Goal: Task Accomplishment & Management: Complete application form

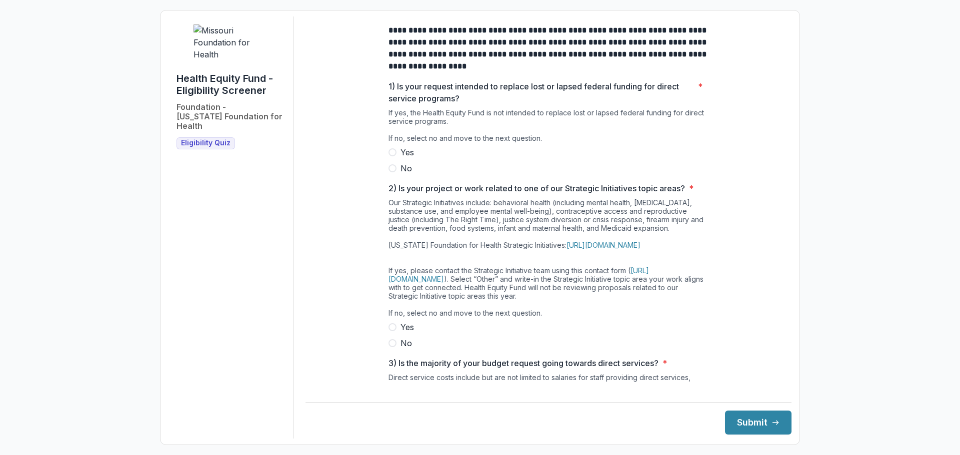
click at [393, 172] on span at bounding box center [392, 168] width 8 height 8
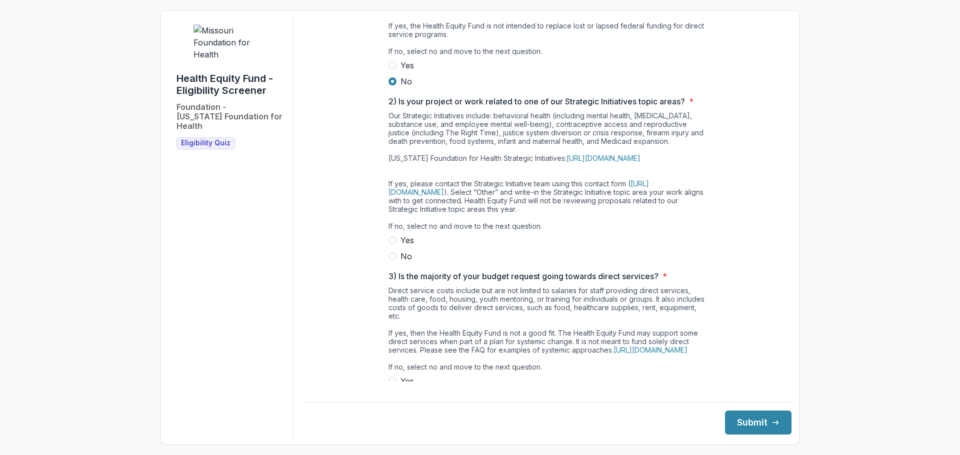
scroll to position [150, 0]
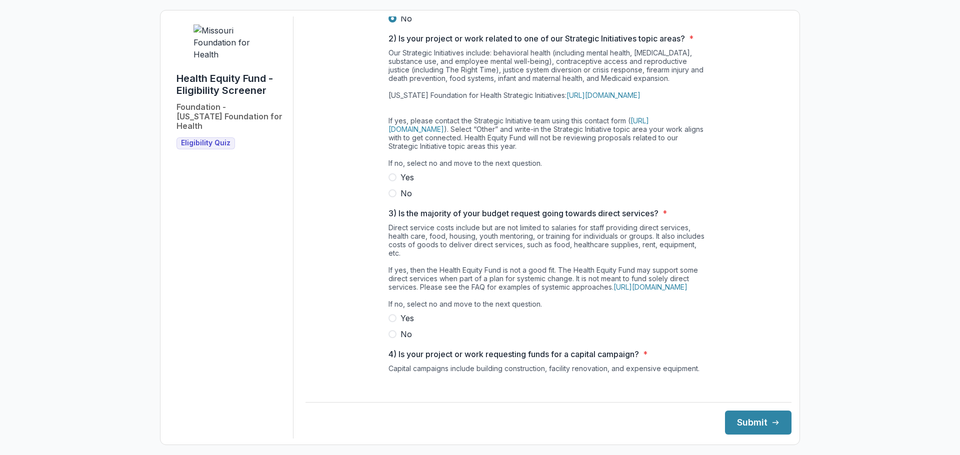
click at [391, 197] on span at bounding box center [392, 193] width 8 height 8
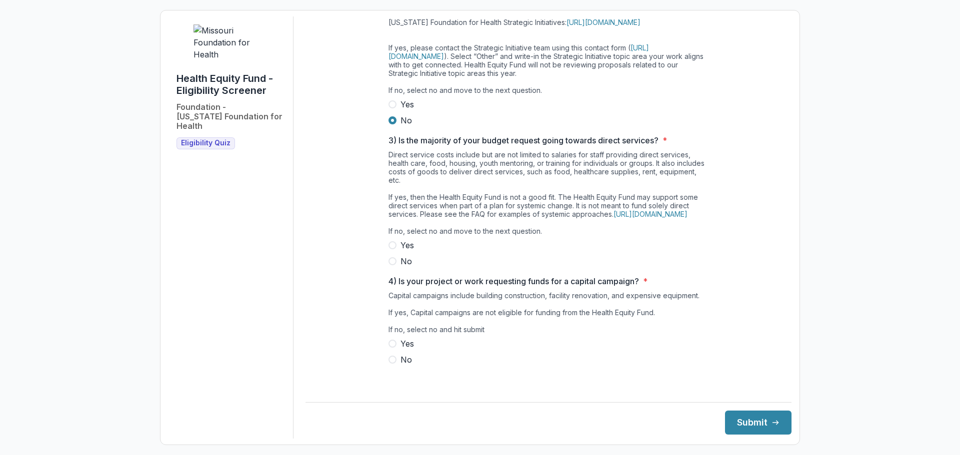
scroll to position [240, 0]
click at [390, 267] on label "No" at bounding box center [548, 261] width 320 height 12
click at [391, 364] on span at bounding box center [392, 360] width 8 height 8
click at [736, 419] on button "Submit" at bounding box center [758, 423] width 66 height 24
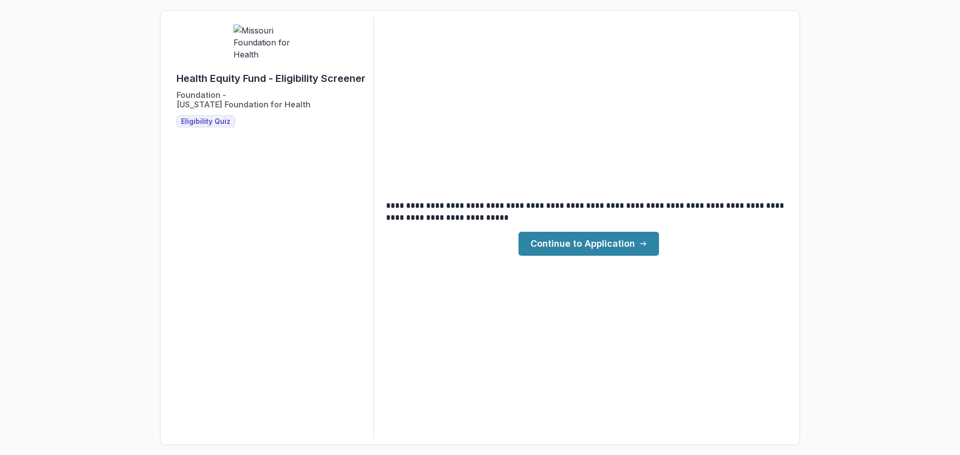
click at [601, 244] on link "Continue to Application" at bounding box center [588, 244] width 140 height 24
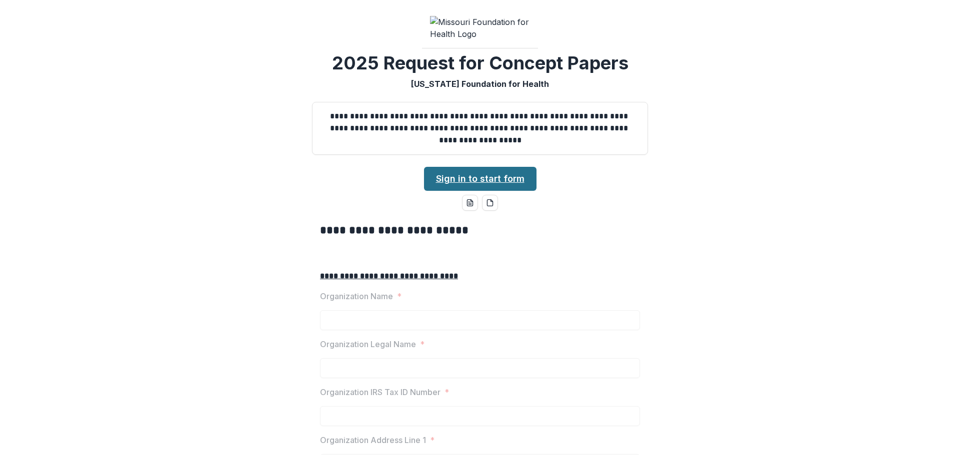
click at [475, 191] on link "Sign in to start form" at bounding box center [480, 179] width 112 height 24
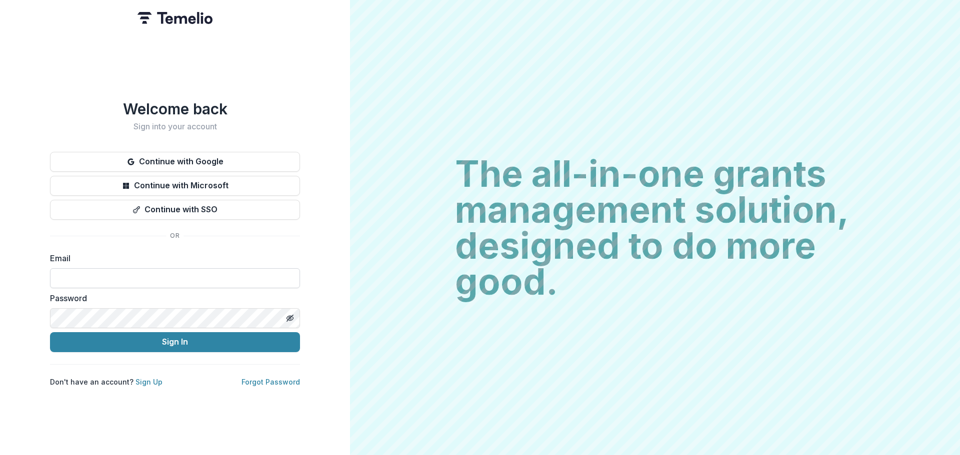
click at [181, 280] on input at bounding box center [175, 278] width 250 height 20
type input "**********"
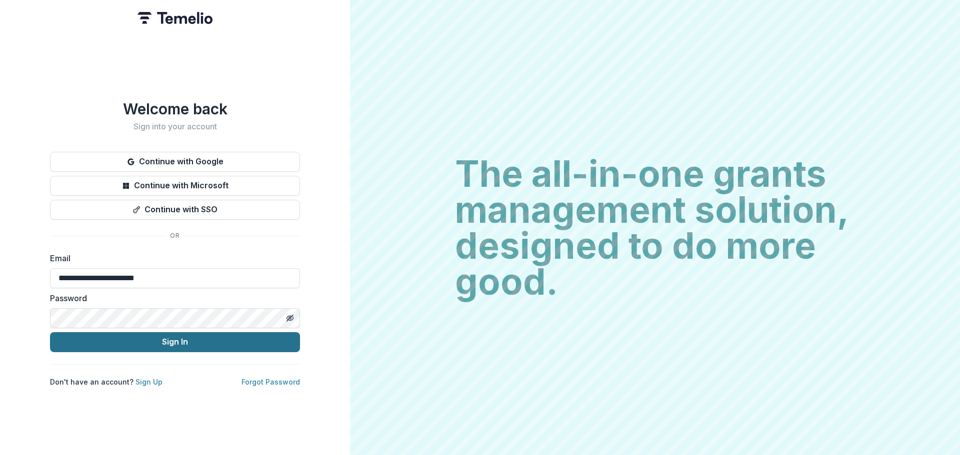
click at [199, 342] on button "Sign In" at bounding box center [175, 342] width 250 height 20
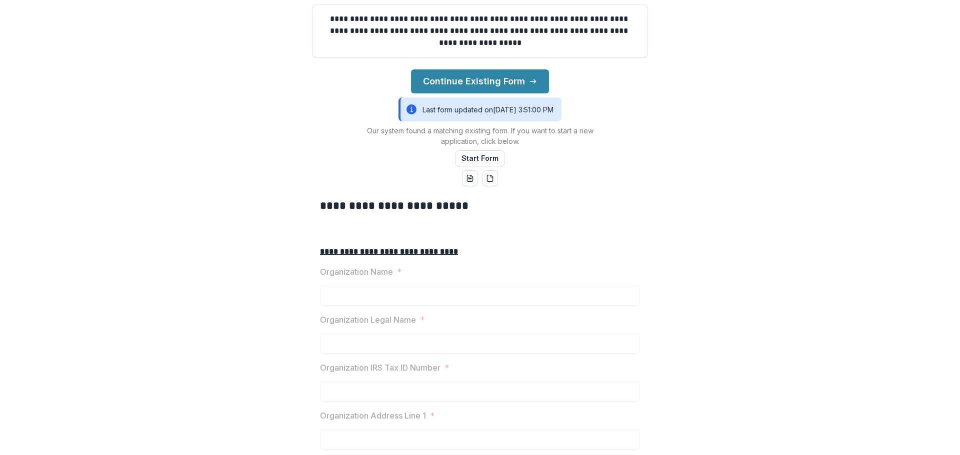
scroll to position [100, 0]
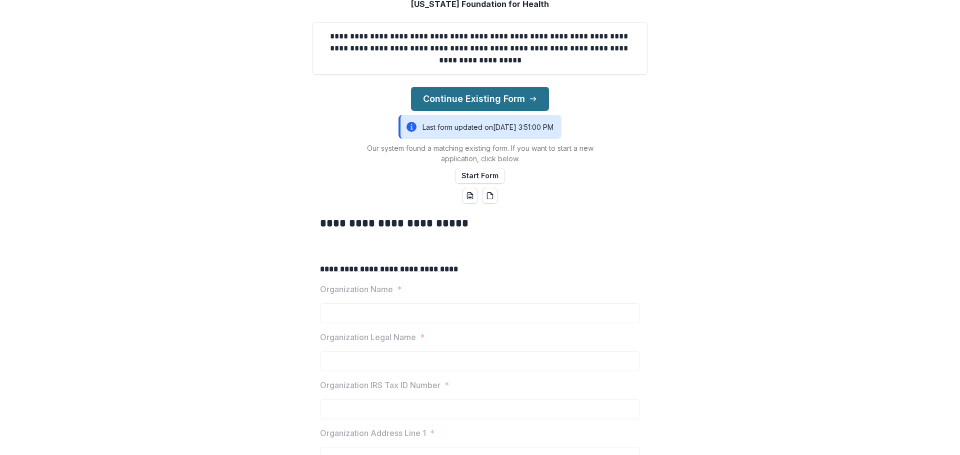
click at [491, 111] on button "Continue Existing Form" at bounding box center [480, 99] width 138 height 24
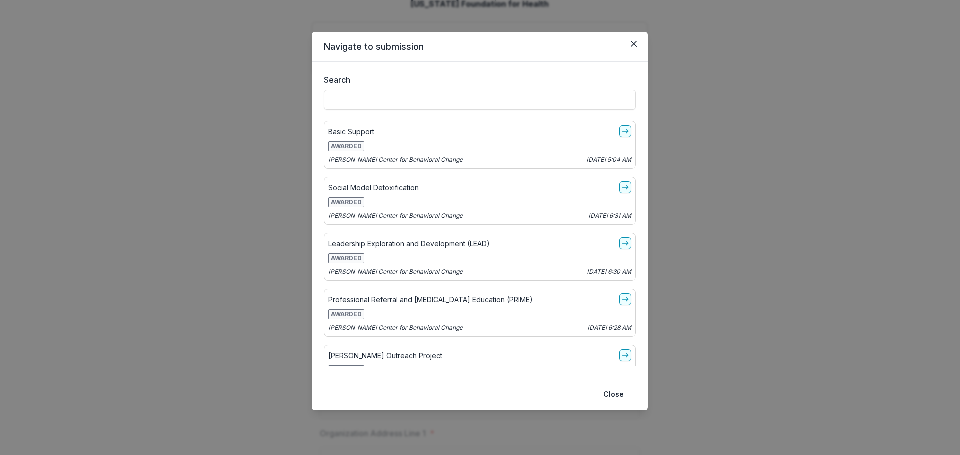
scroll to position [0, 0]
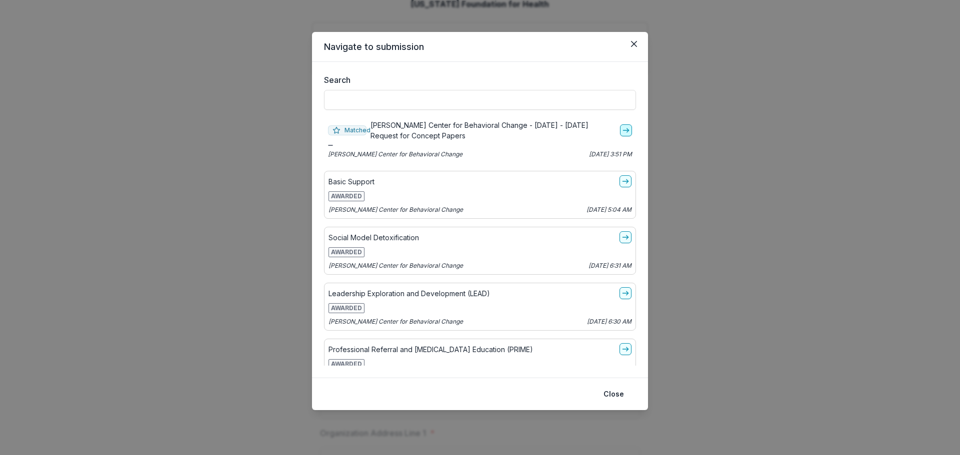
click at [622, 129] on icon "go-to" at bounding box center [626, 130] width 8 height 8
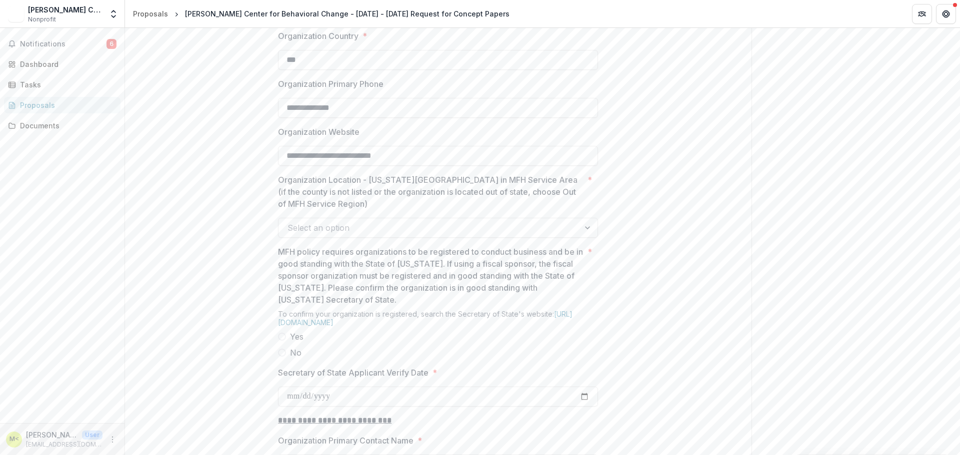
scroll to position [700, 0]
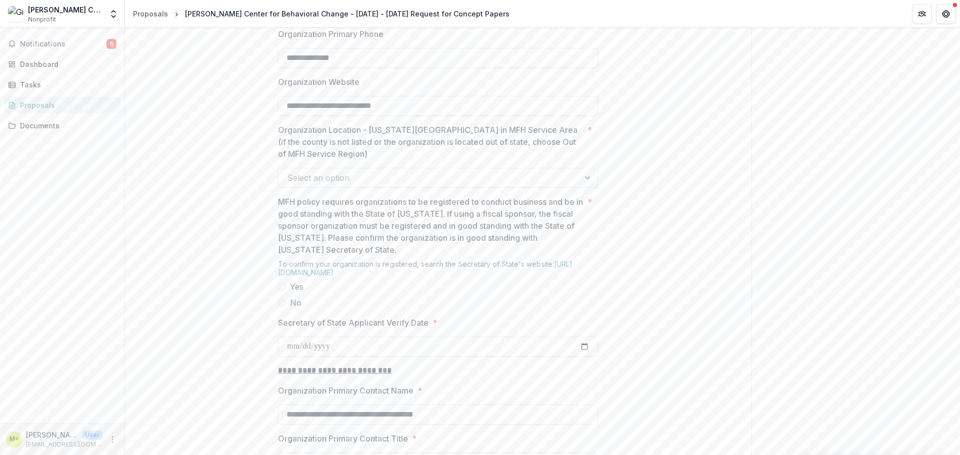
click at [420, 185] on div at bounding box center [428, 178] width 283 height 14
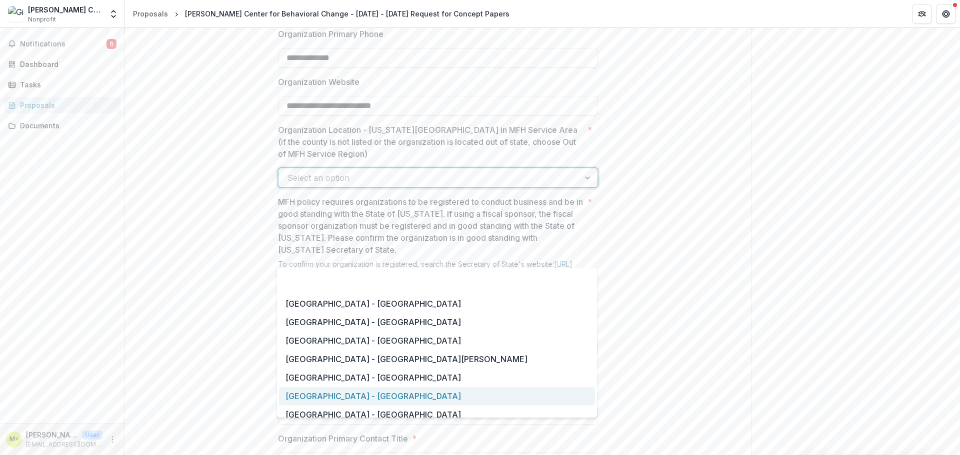
scroll to position [850, 0]
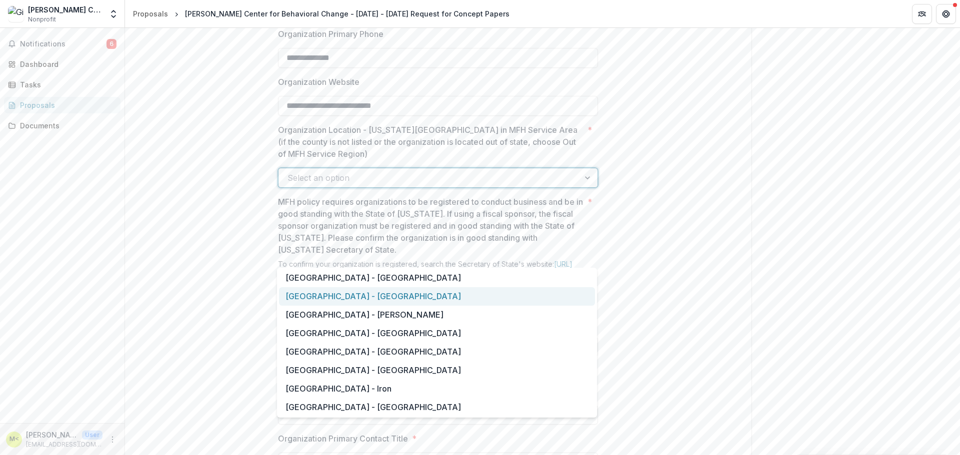
click at [430, 300] on div "Southeast Region - Cape Girardeau" at bounding box center [437, 296] width 316 height 18
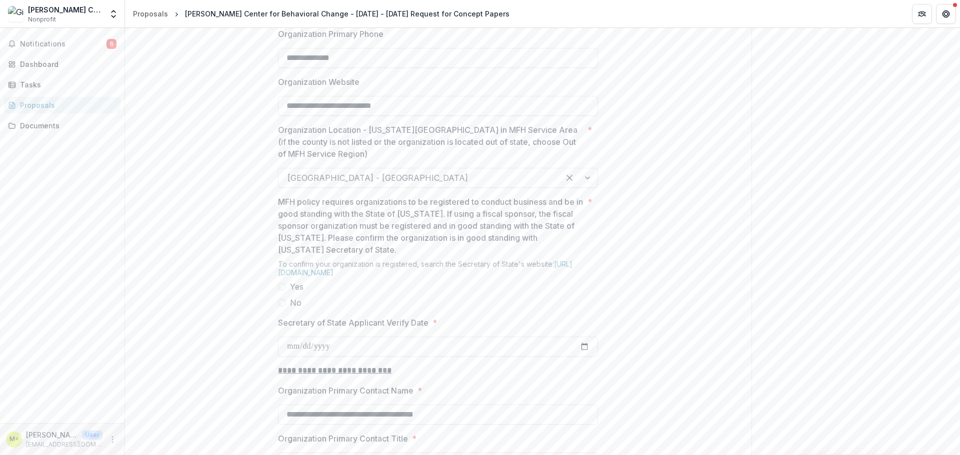
click at [263, 192] on div "**********" at bounding box center [438, 144] width 626 height 1265
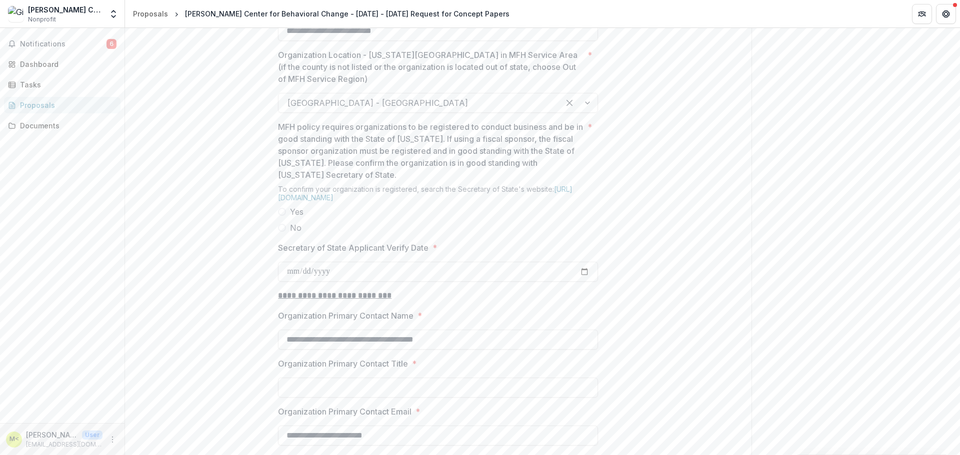
scroll to position [800, 0]
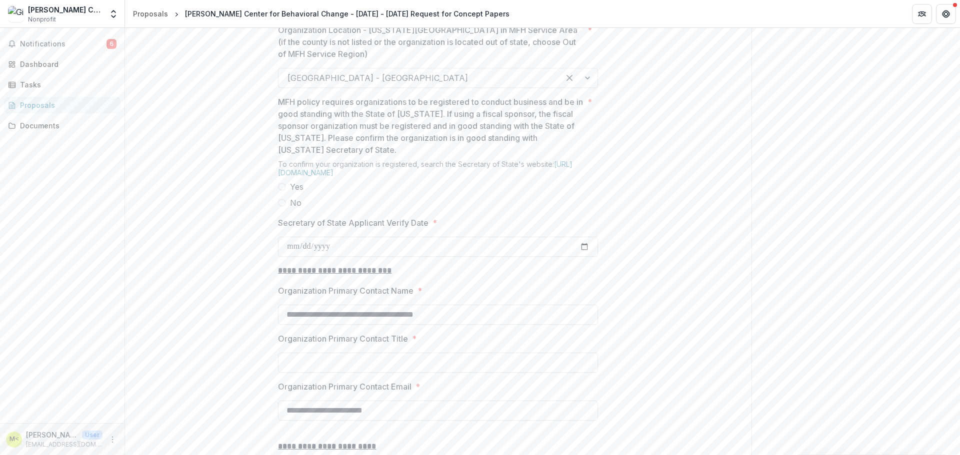
click at [282, 191] on span at bounding box center [282, 187] width 8 height 8
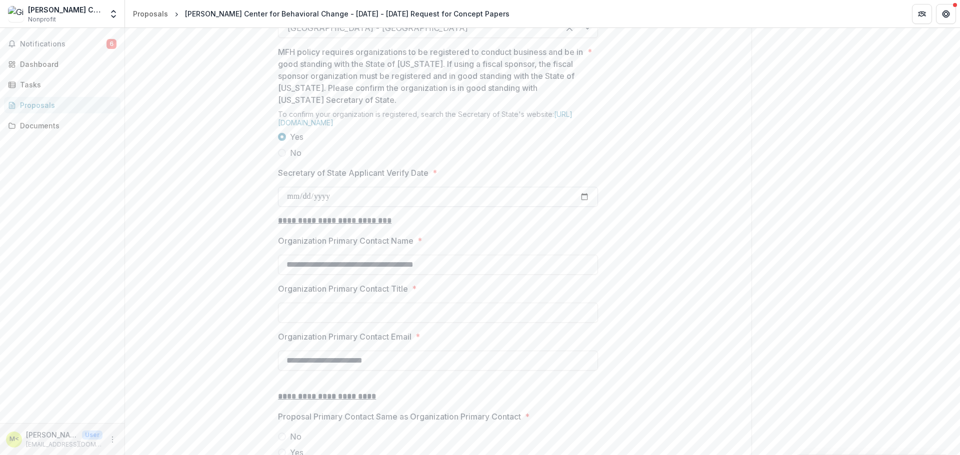
click at [294, 207] on input "Secretary of State Applicant Verify Date *" at bounding box center [438, 197] width 320 height 20
type input "**********"
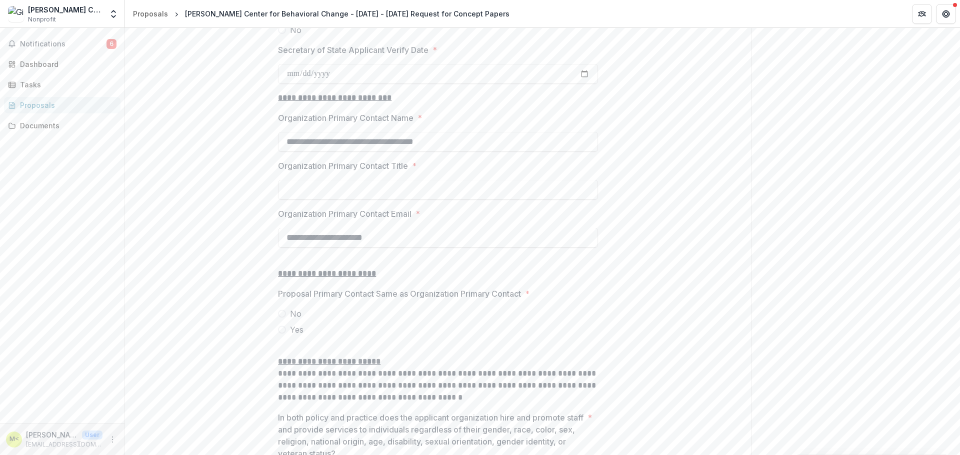
scroll to position [1000, 0]
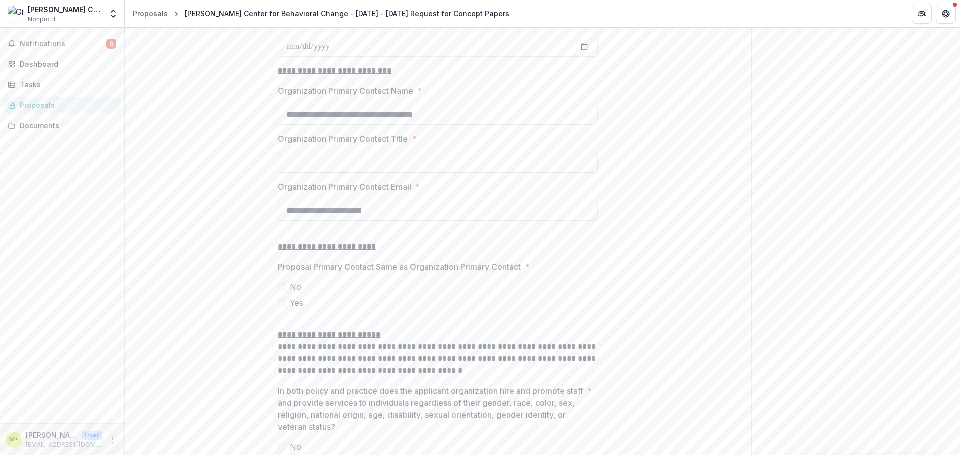
click at [358, 173] on input "Organization Primary Contact Title *" at bounding box center [438, 163] width 320 height 20
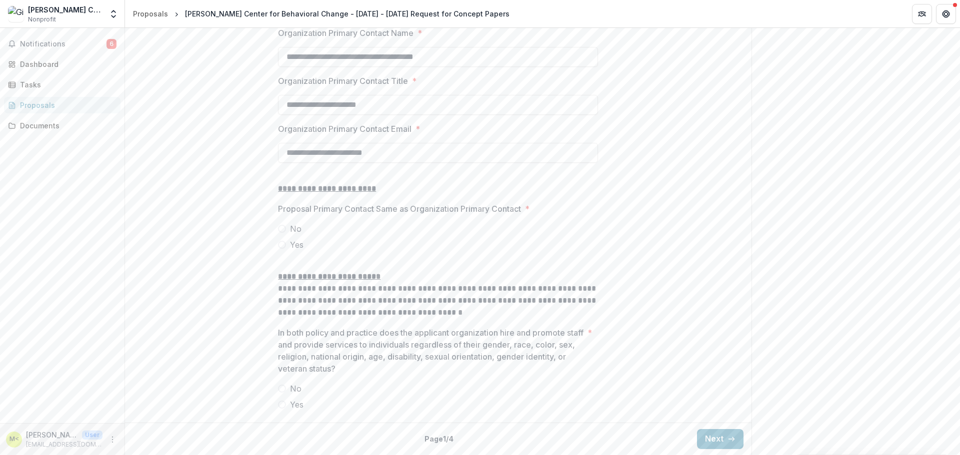
scroll to position [1134, 0]
type input "**********"
click at [280, 246] on span at bounding box center [282, 245] width 8 height 8
click at [280, 406] on span at bounding box center [282, 405] width 8 height 8
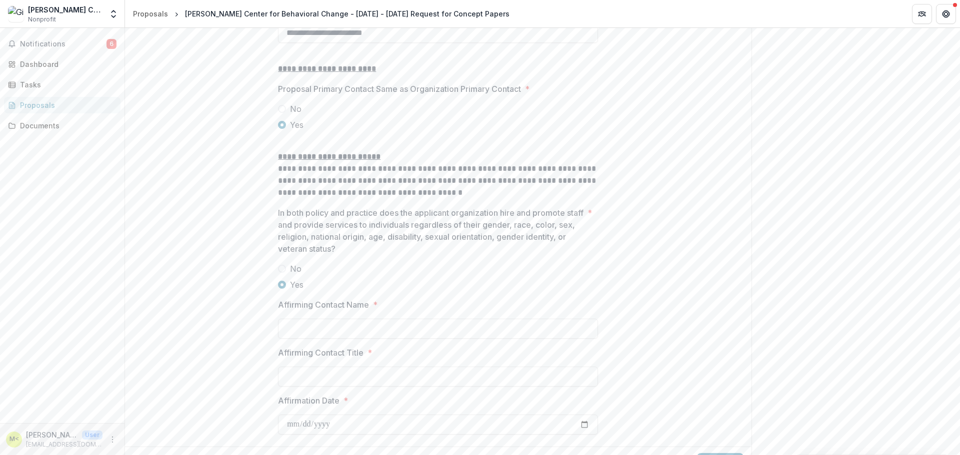
scroll to position [1278, 0]
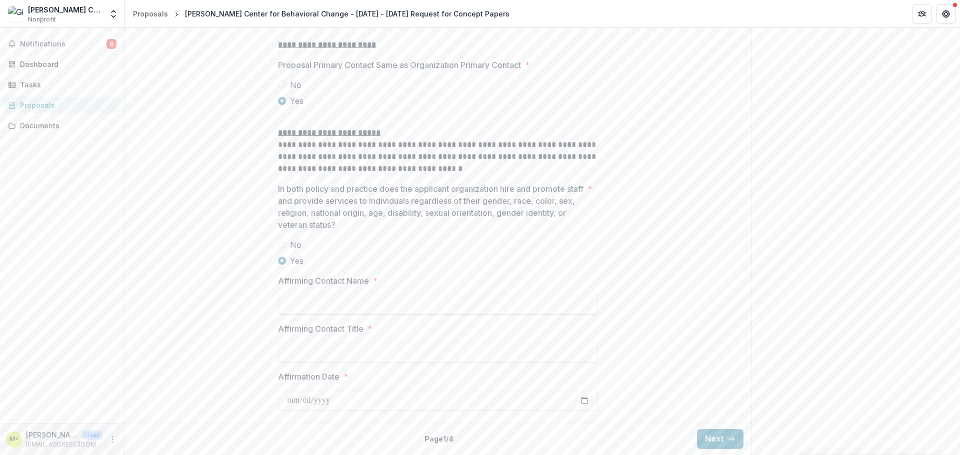
click at [396, 303] on input "Affirming Contact Name *" at bounding box center [438, 305] width 320 height 20
type input "**********"
click at [708, 439] on button "Next" at bounding box center [720, 439] width 46 height 20
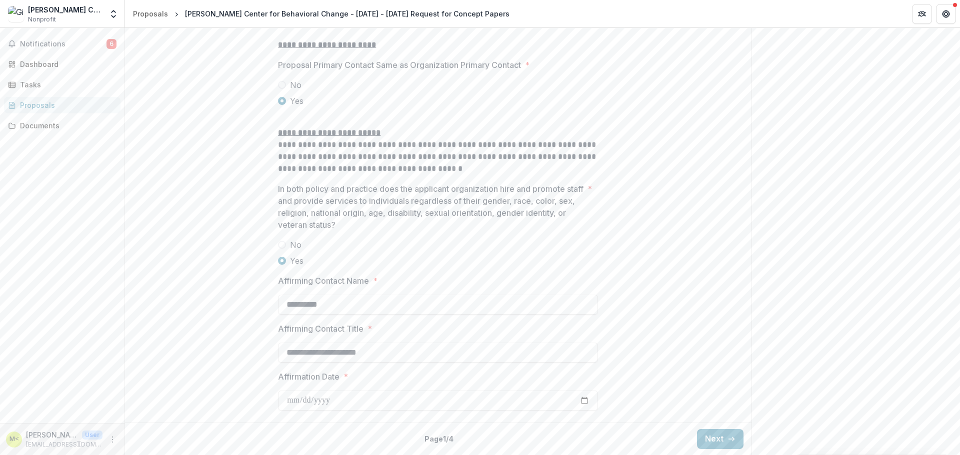
scroll to position [0, 0]
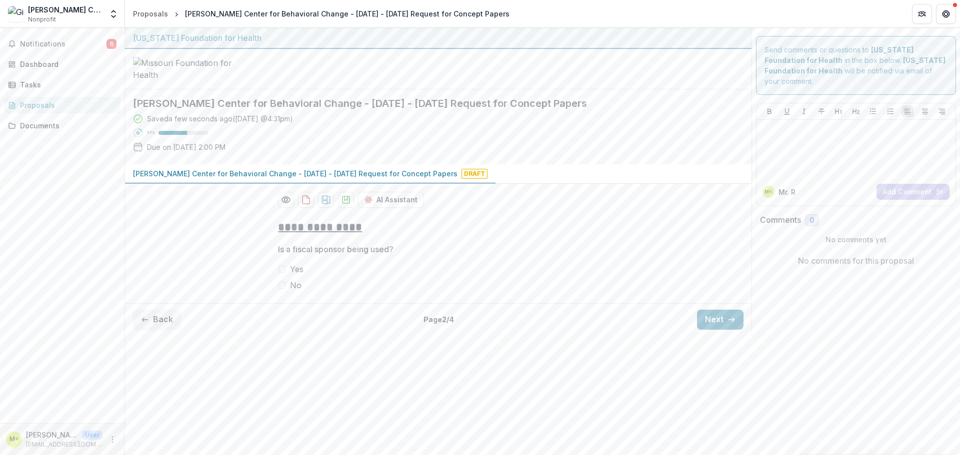
drag, startPoint x: 284, startPoint y: 360, endPoint x: 289, endPoint y: 360, distance: 5.5
click at [284, 289] on span at bounding box center [282, 285] width 8 height 8
click at [723, 330] on button "Next" at bounding box center [720, 320] width 46 height 20
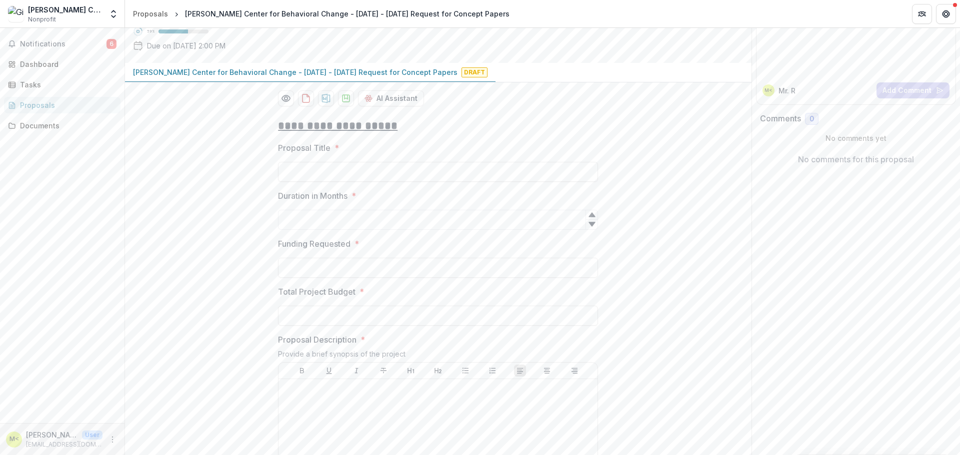
scroll to position [74, 0]
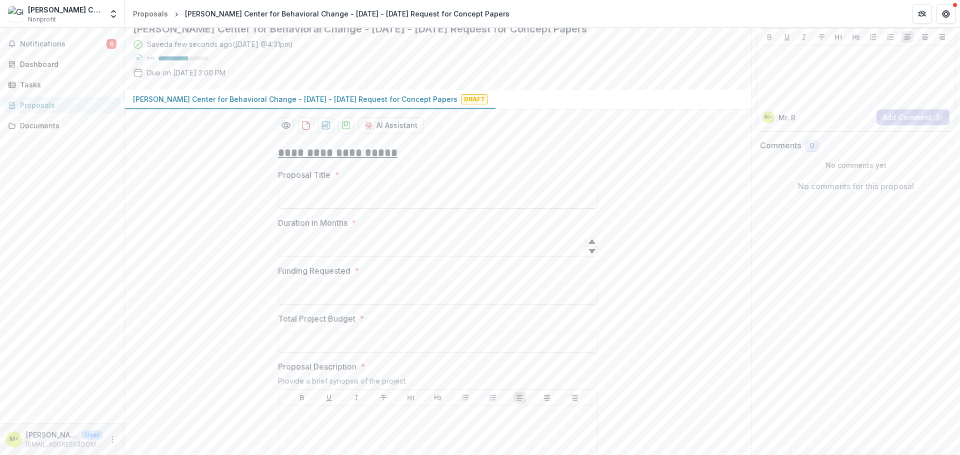
click at [355, 209] on input "Proposal Title *" at bounding box center [438, 199] width 320 height 20
type input "**********"
click at [350, 257] on input "Duration in Months *" at bounding box center [438, 247] width 320 height 20
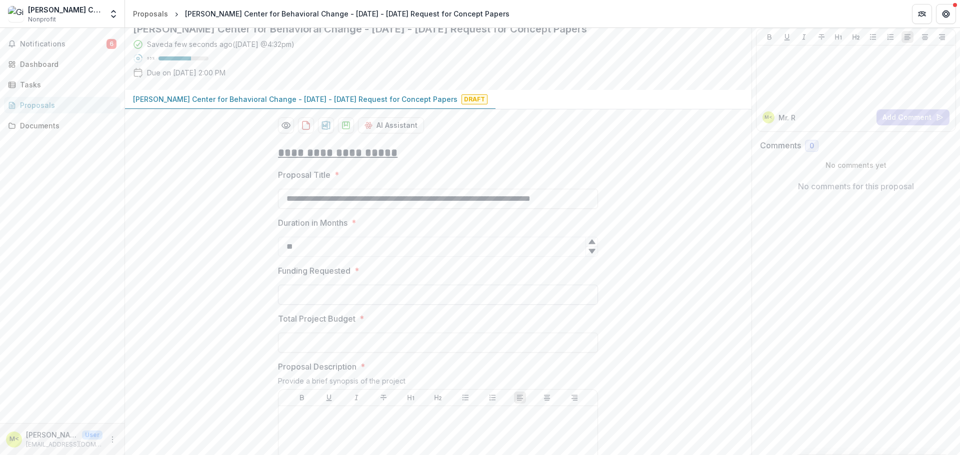
type input "**"
click at [330, 305] on input "Funding Requested *" at bounding box center [438, 295] width 320 height 20
type input "********"
click at [300, 353] on input "Total Project Budget *" at bounding box center [438, 343] width 320 height 20
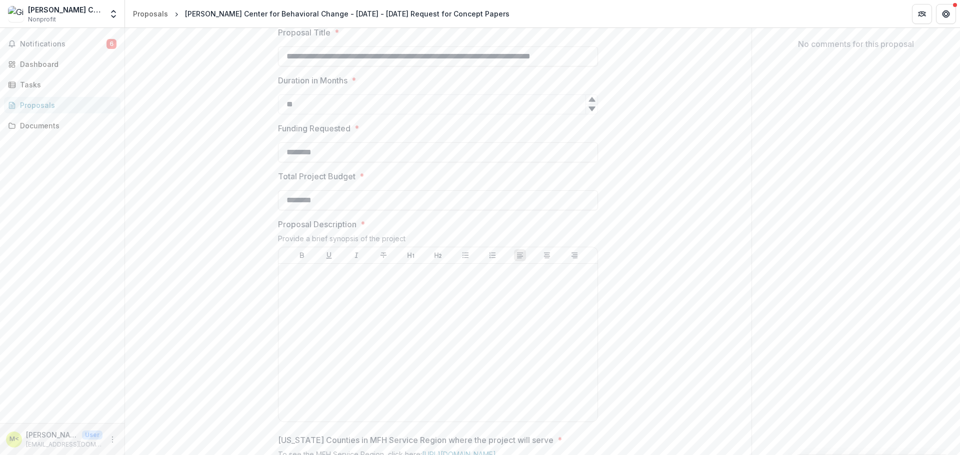
scroll to position [224, 0]
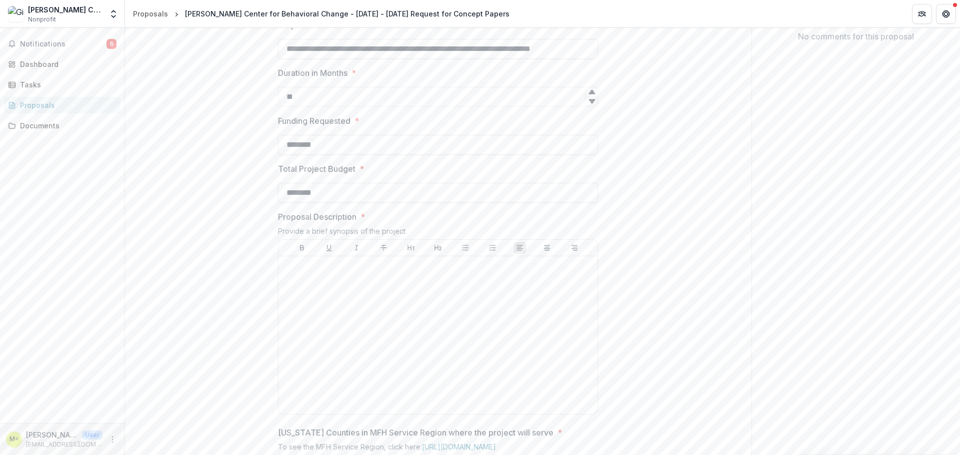
type input "********"
click at [322, 364] on div at bounding box center [437, 335] width 311 height 150
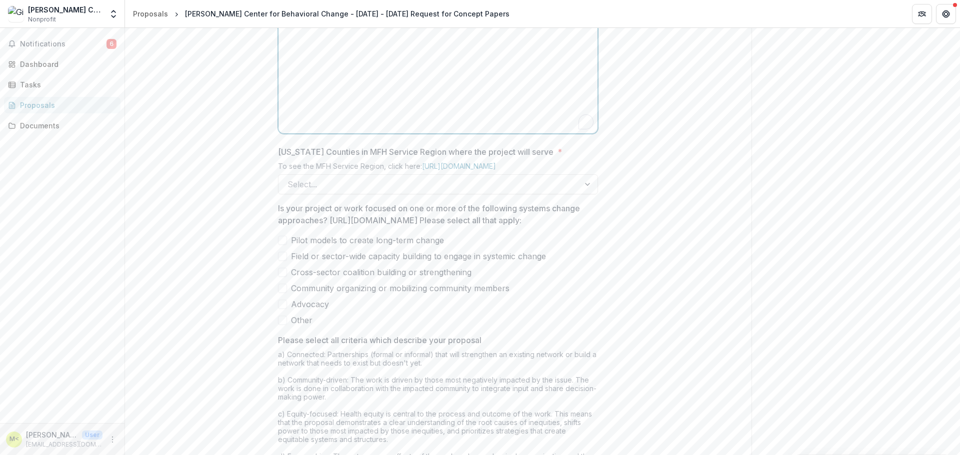
scroll to position [524, 0]
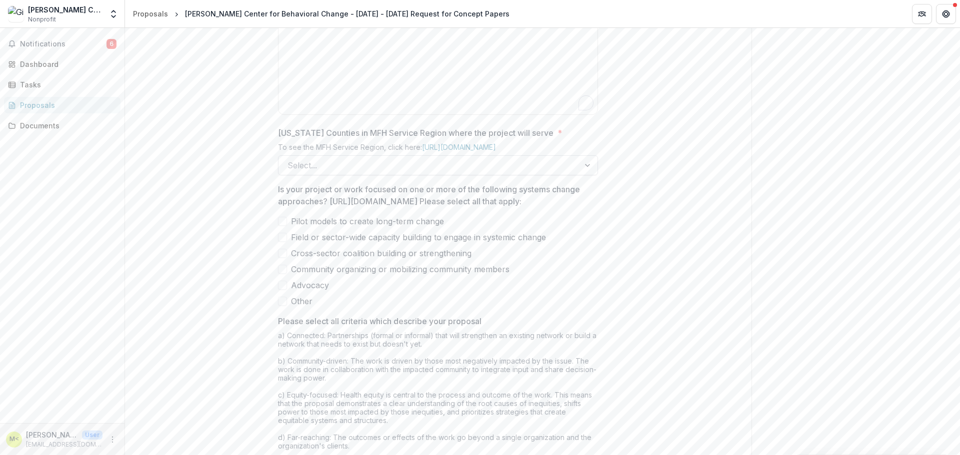
click at [376, 175] on div "Select..." at bounding box center [438, 165] width 320 height 20
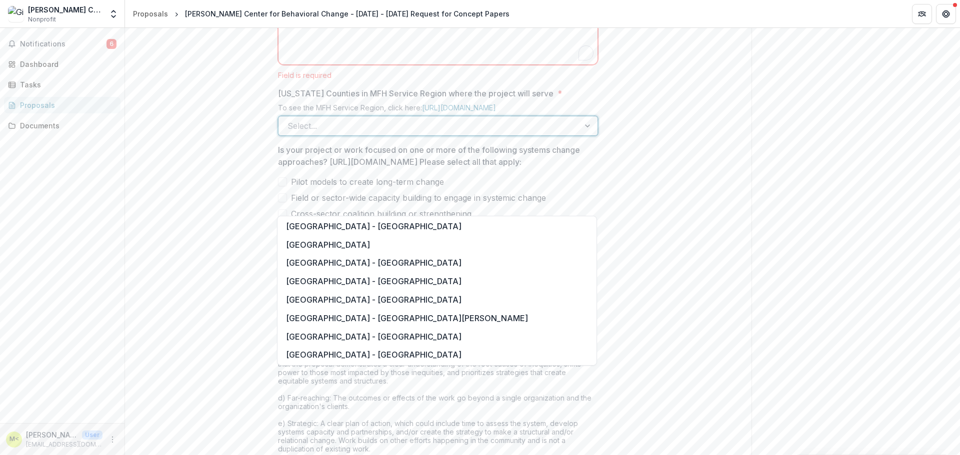
scroll to position [850, 0]
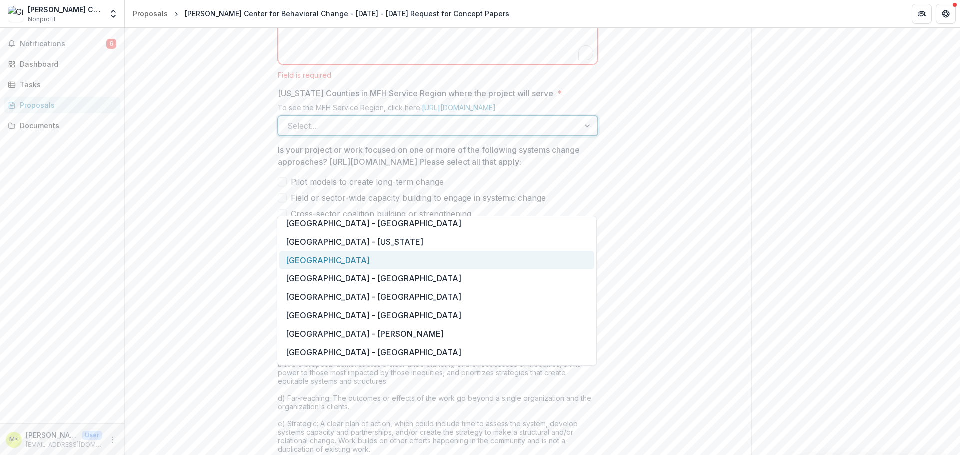
click at [376, 267] on div "Southeast Region" at bounding box center [436, 260] width 315 height 18
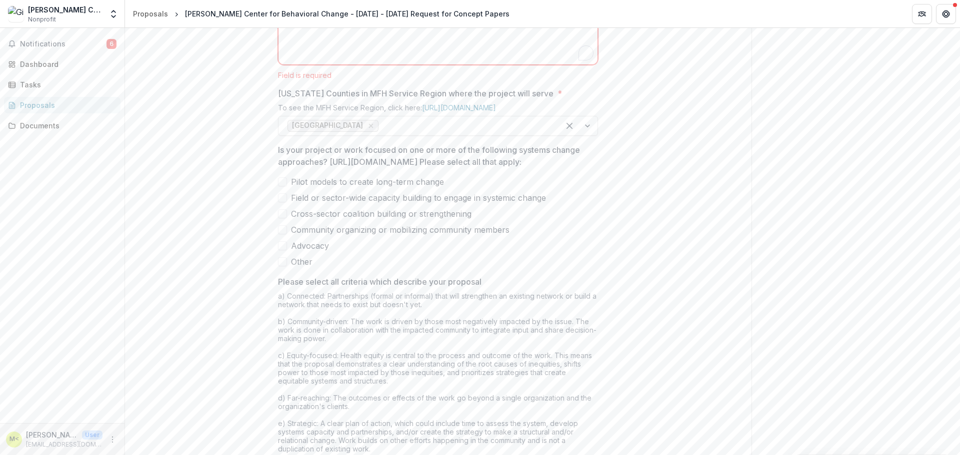
click at [442, 168] on p "Is your project or work focused on one or more of the following systems change …" at bounding box center [435, 156] width 314 height 24
click at [288, 204] on label "Field or sector-wide capacity building to engage in systemic change" at bounding box center [438, 198] width 320 height 12
click at [285, 218] on span at bounding box center [282, 213] width 9 height 9
click at [283, 234] on span at bounding box center [282, 229] width 9 height 9
click at [284, 250] on span at bounding box center [282, 245] width 9 height 9
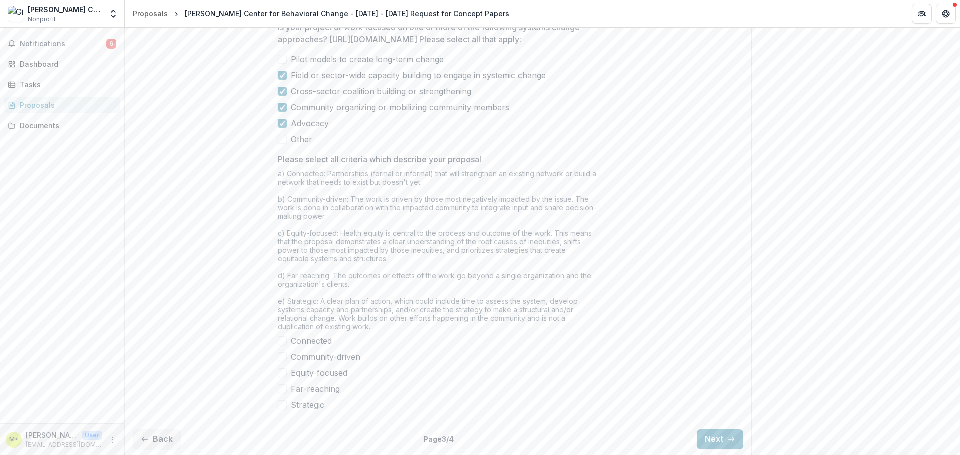
scroll to position [785, 0]
click at [283, 341] on span at bounding box center [282, 340] width 9 height 9
click at [282, 358] on span at bounding box center [282, 356] width 9 height 9
click at [282, 376] on span at bounding box center [282, 372] width 9 height 9
click at [282, 388] on span at bounding box center [282, 388] width 9 height 9
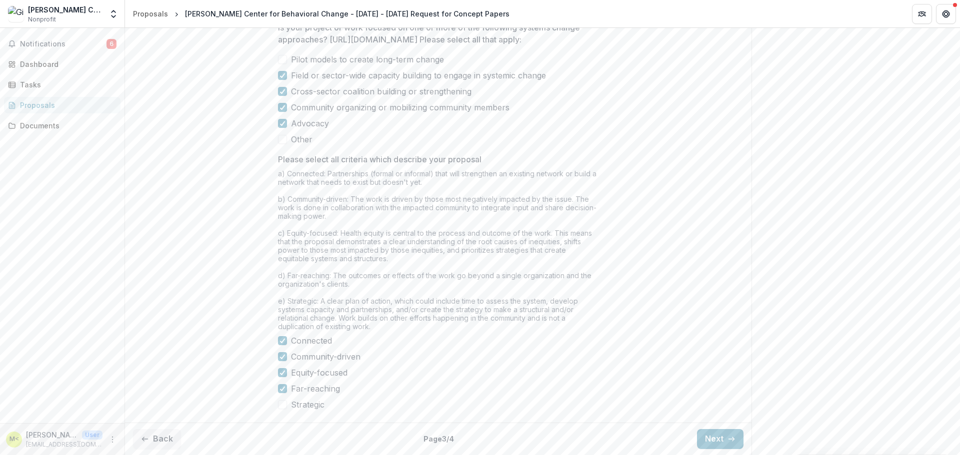
click at [280, 404] on span at bounding box center [282, 404] width 9 height 9
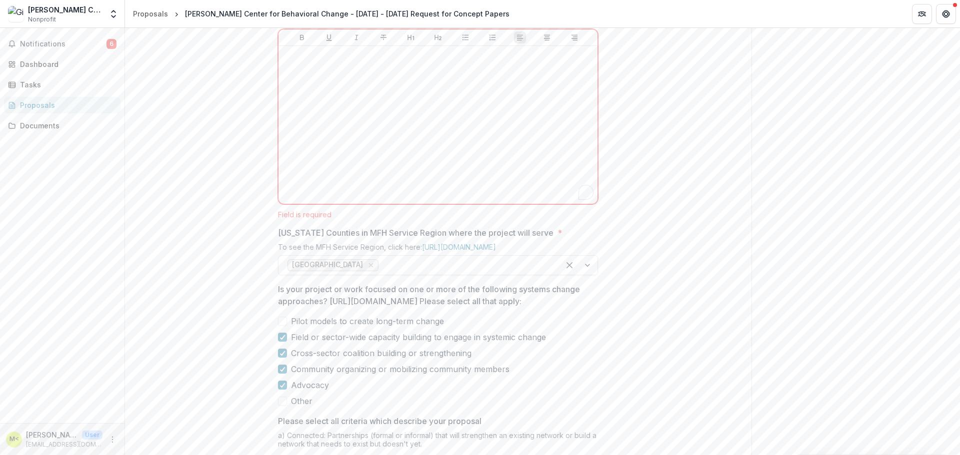
scroll to position [385, 0]
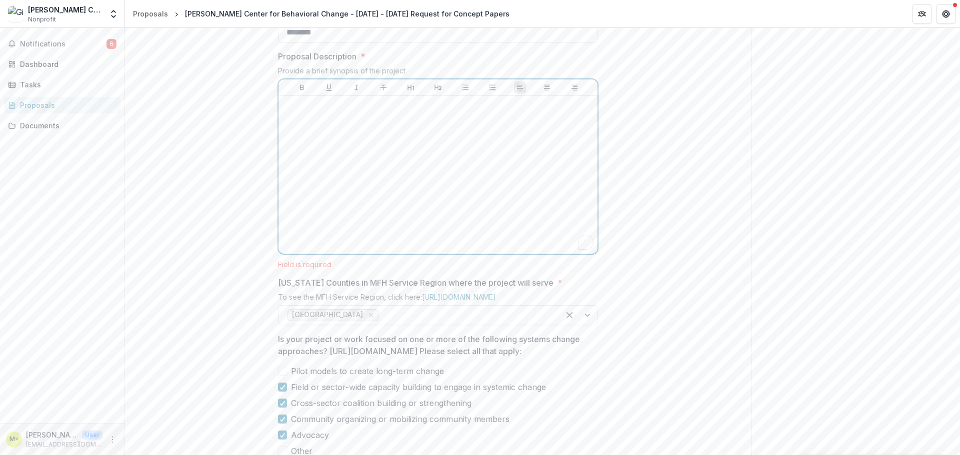
click at [397, 228] on div "To enrich screen reader interactions, please activate Accessibility in Grammarl…" at bounding box center [437, 175] width 311 height 150
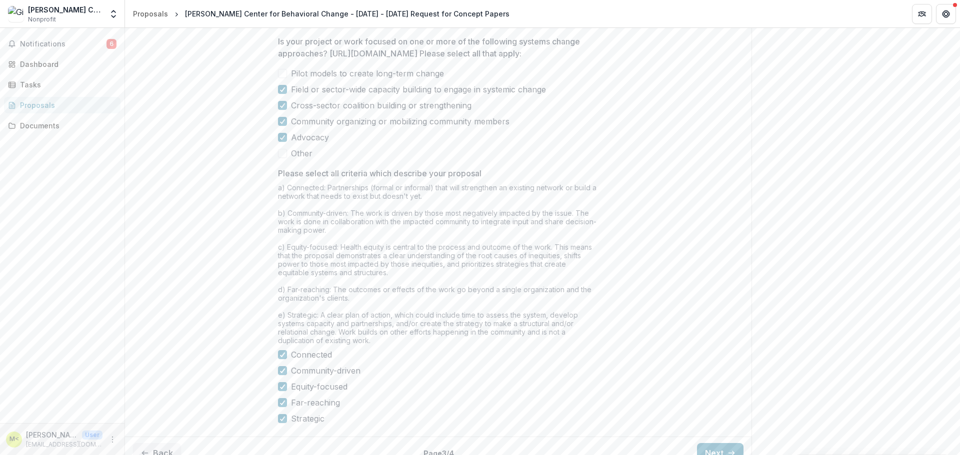
scroll to position [852, 0]
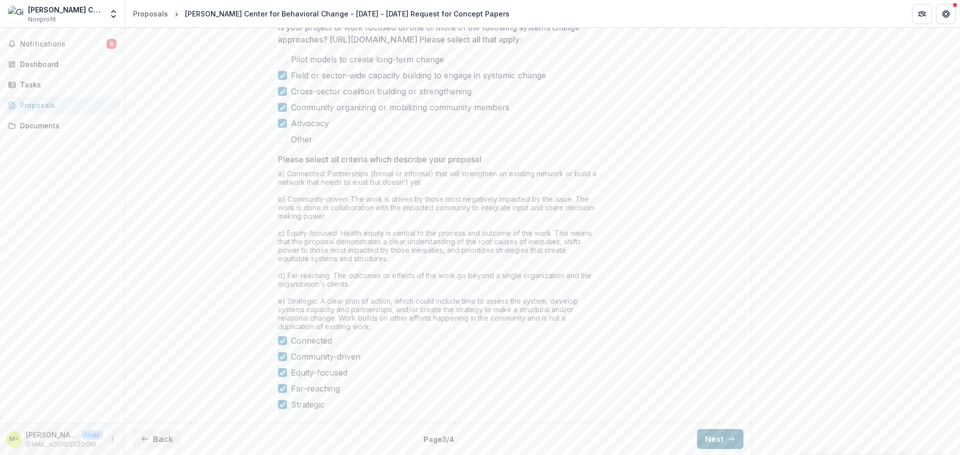
click at [714, 441] on button "Next" at bounding box center [720, 439] width 46 height 20
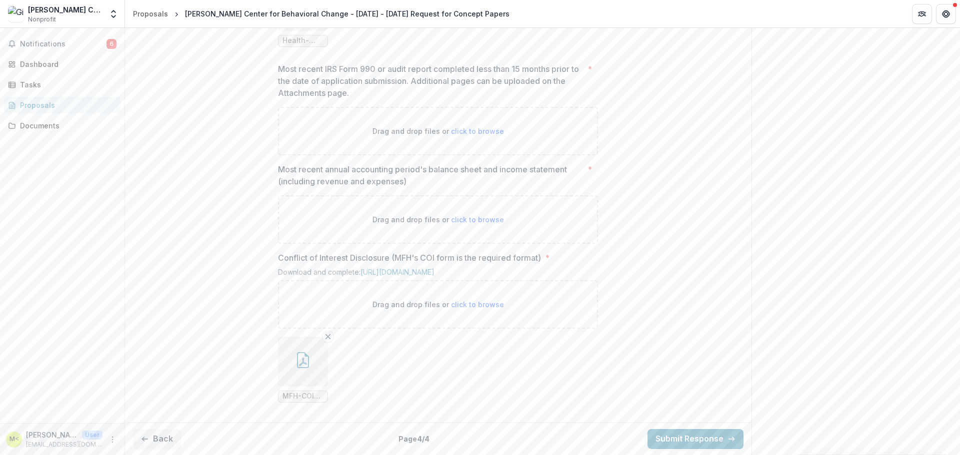
scroll to position [820, 0]
click at [47, 40] on span "Notifications" at bounding box center [63, 44] width 86 height 8
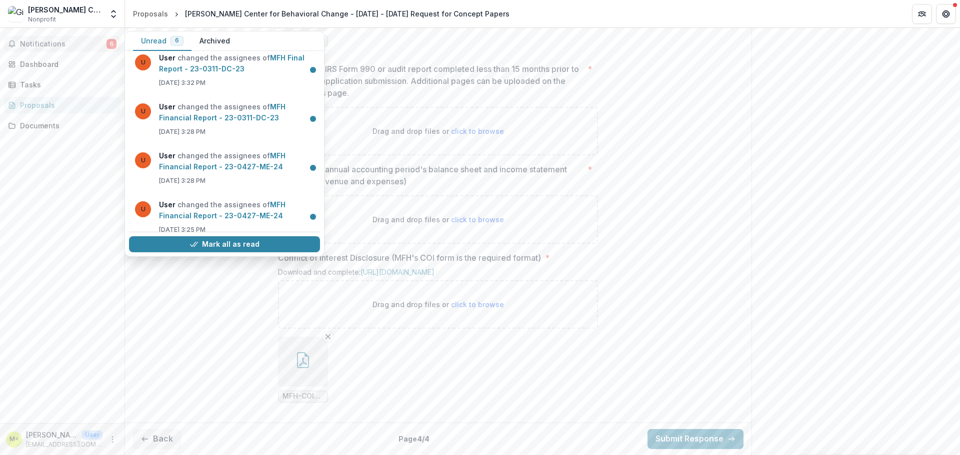
scroll to position [0, 0]
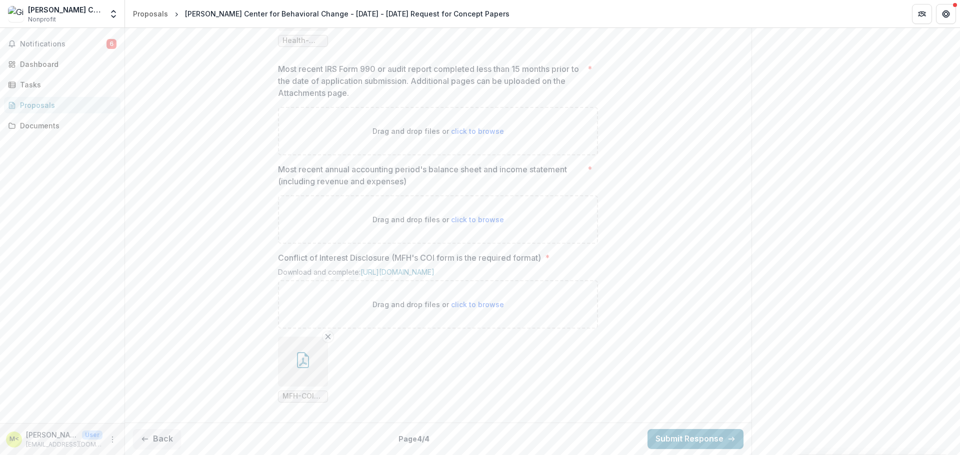
click at [35, 193] on div "Notifications 6 Unread 6 Archived U User changed the assignees of MFH Final Rep…" at bounding box center [62, 225] width 124 height 395
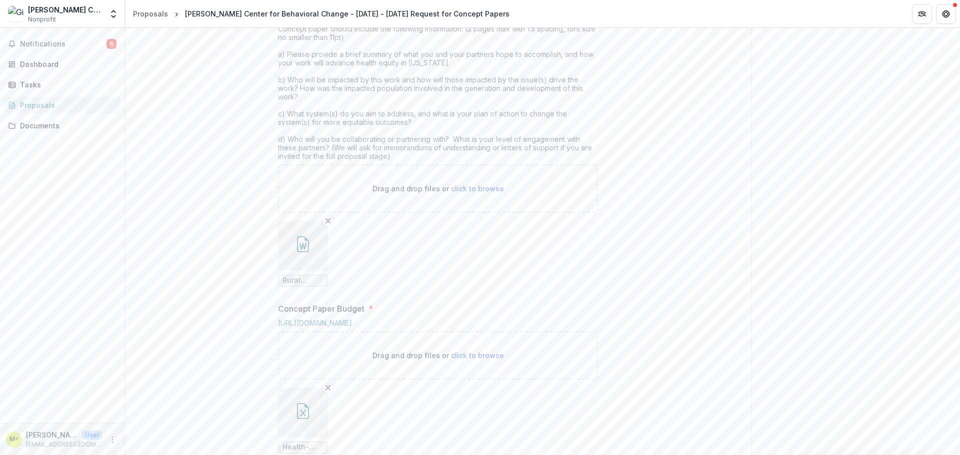
scroll to position [20, 0]
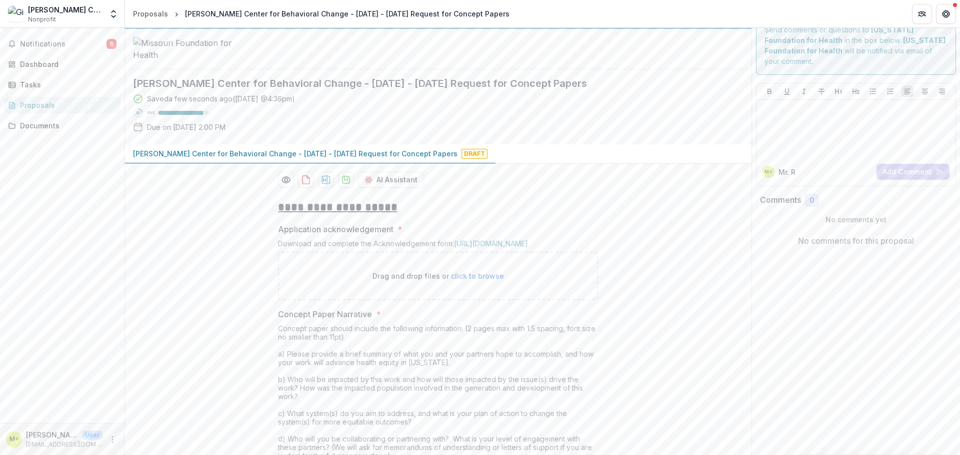
click at [84, 12] on div "[PERSON_NAME] Center for Behavioral Change" at bounding box center [65, 9] width 74 height 10
click at [18, 16] on img at bounding box center [16, 14] width 16 height 16
click at [111, 17] on icon "Open entity switcher" at bounding box center [113, 14] width 10 height 10
click at [84, 35] on link "Team Settings" at bounding box center [62, 38] width 120 height 16
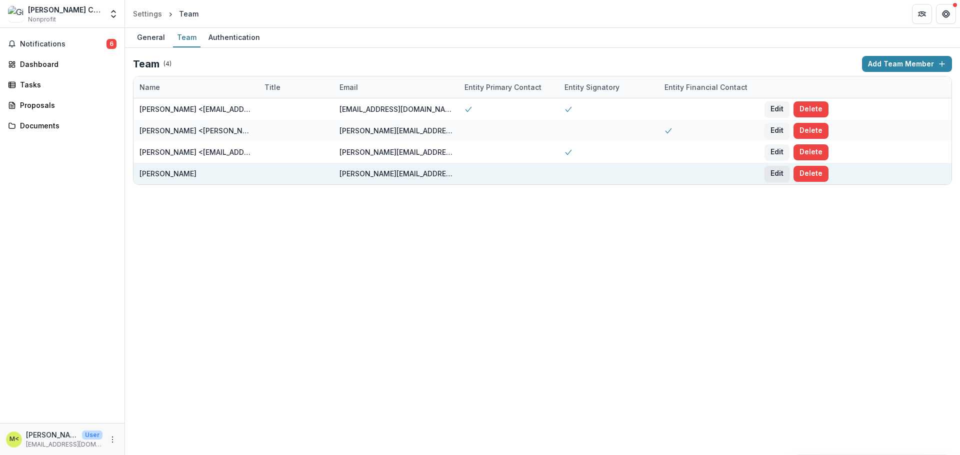
click at [781, 173] on button "Edit" at bounding box center [776, 174] width 25 height 16
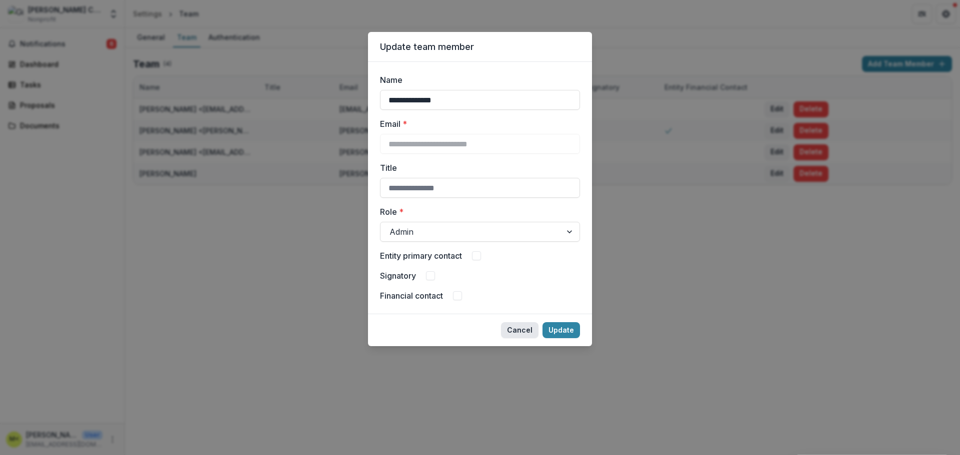
click at [525, 328] on button "Cancel" at bounding box center [519, 330] width 37 height 16
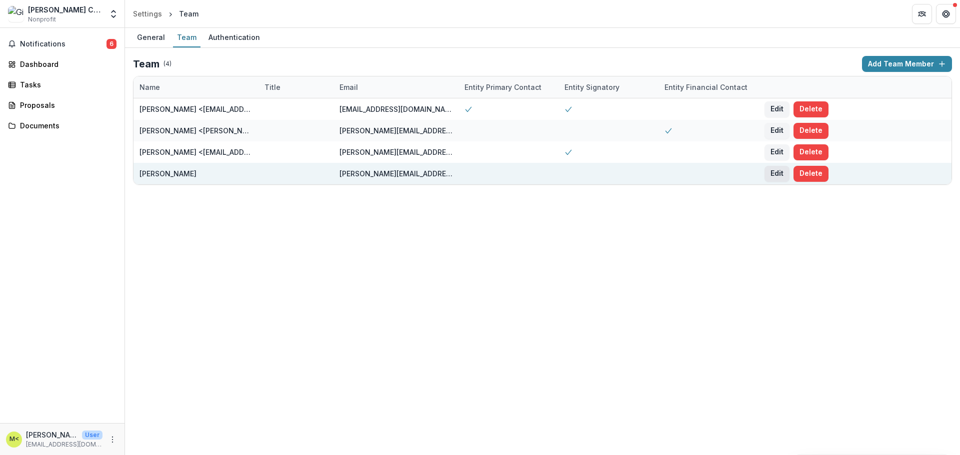
click at [774, 173] on button "Edit" at bounding box center [776, 174] width 25 height 16
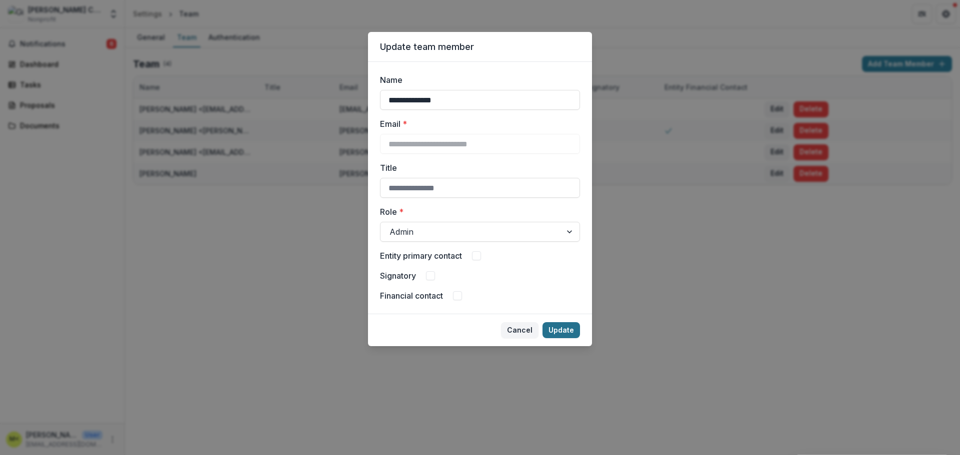
click at [562, 328] on button "Update" at bounding box center [560, 330] width 37 height 16
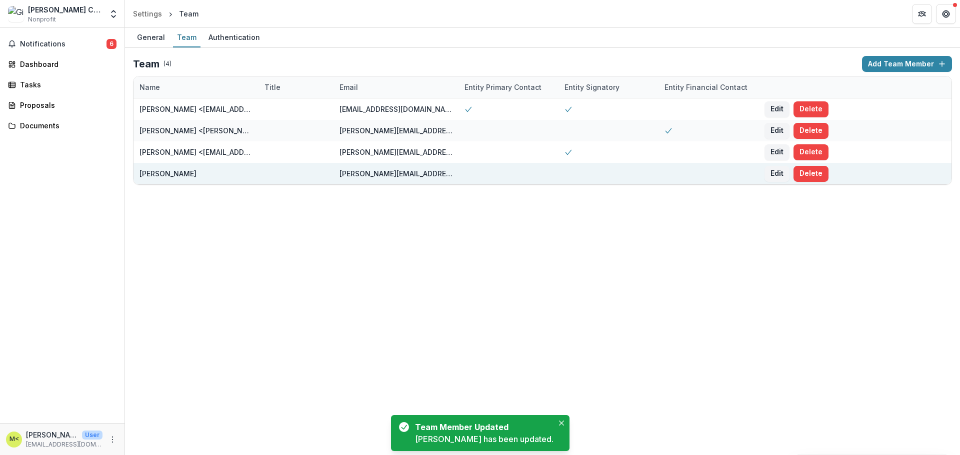
click at [363, 174] on div "ruesler@gibsonrecovery.org" at bounding box center [395, 173] width 113 height 10
click at [456, 174] on div "ruesler@gibsonrecovery.org" at bounding box center [395, 173] width 125 height 21
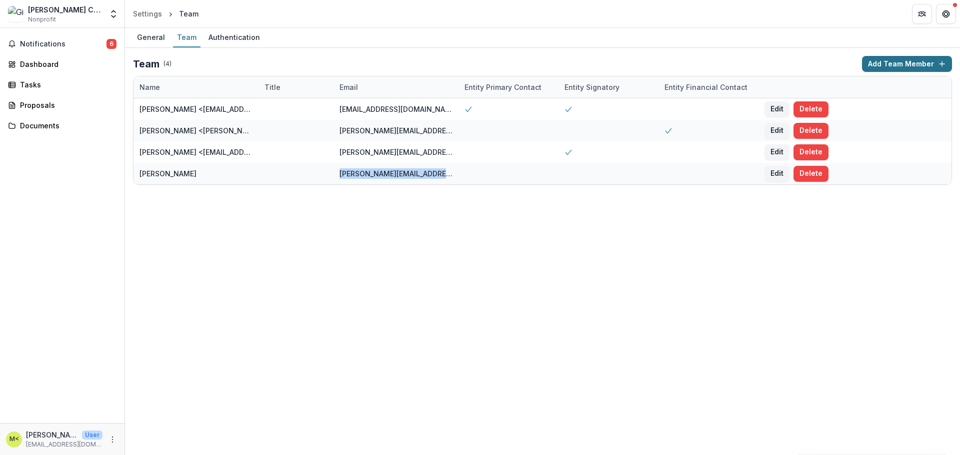
click at [879, 64] on button "Add Team Member" at bounding box center [907, 64] width 90 height 16
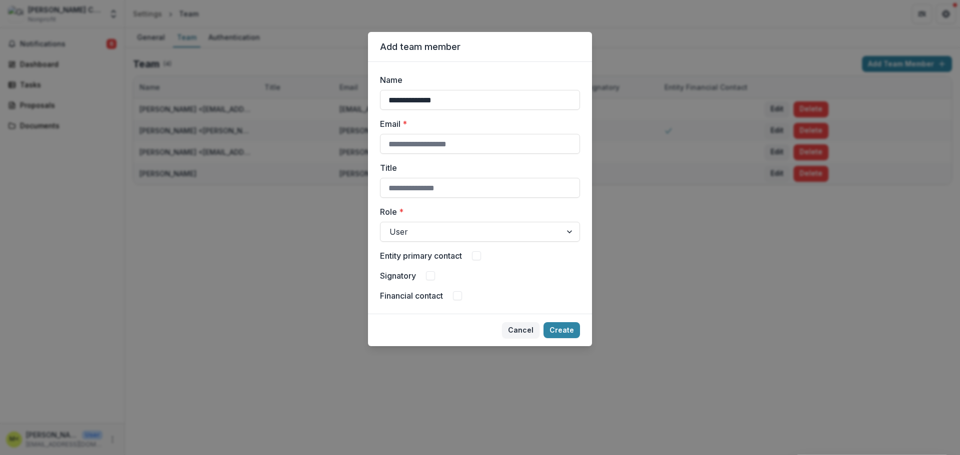
type input "**********"
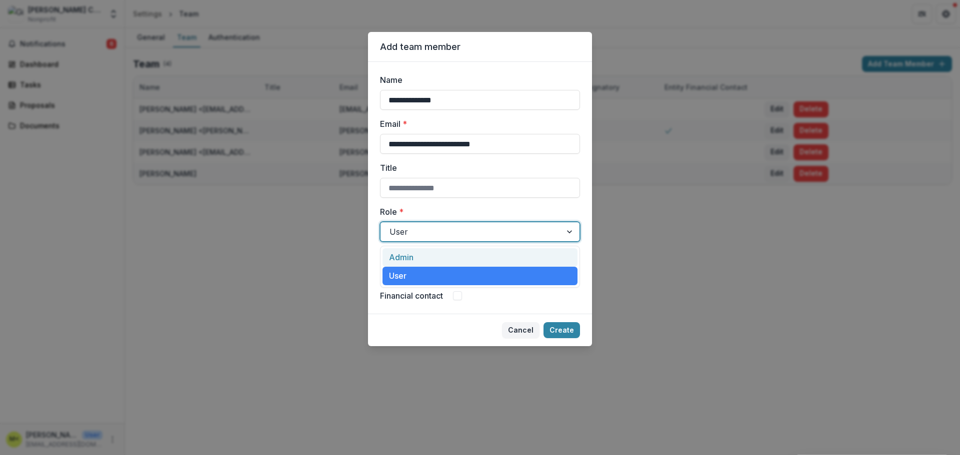
click at [458, 232] on div at bounding box center [470, 232] width 163 height 14
click at [462, 258] on div "Admin" at bounding box center [479, 257] width 195 height 18
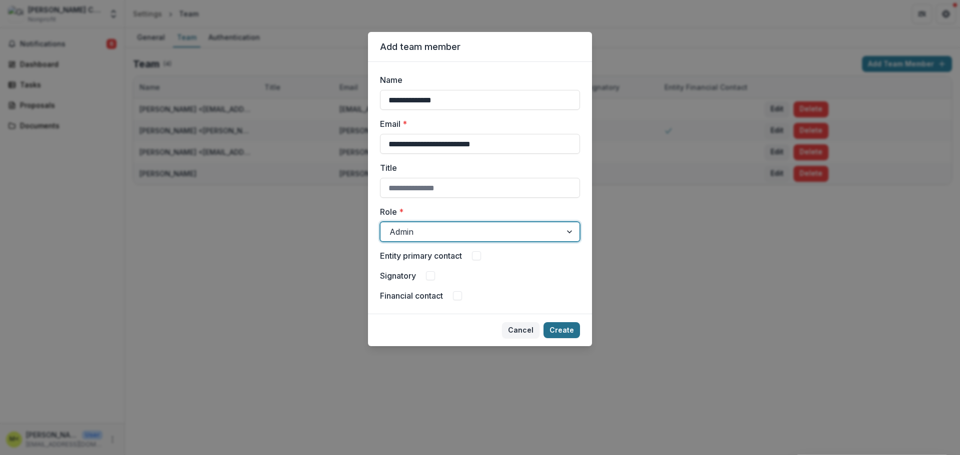
click at [558, 333] on button "Create" at bounding box center [561, 330] width 36 height 16
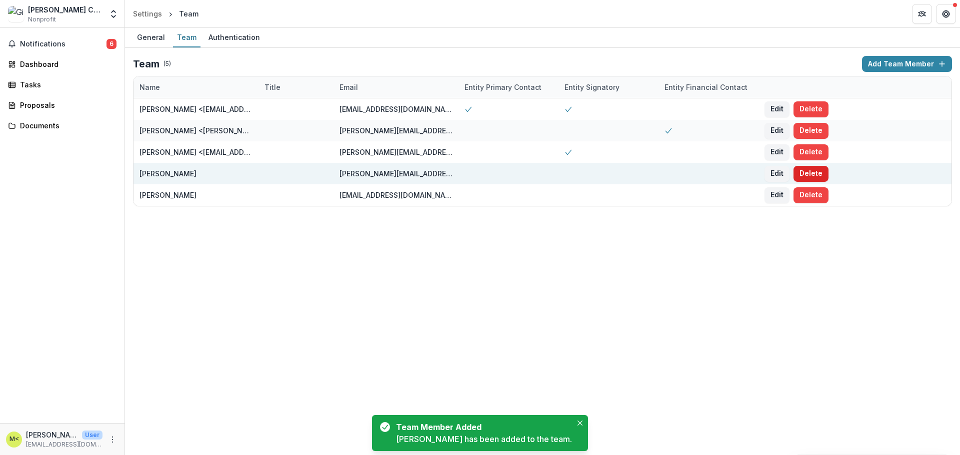
click at [814, 173] on button "Delete" at bounding box center [810, 174] width 35 height 16
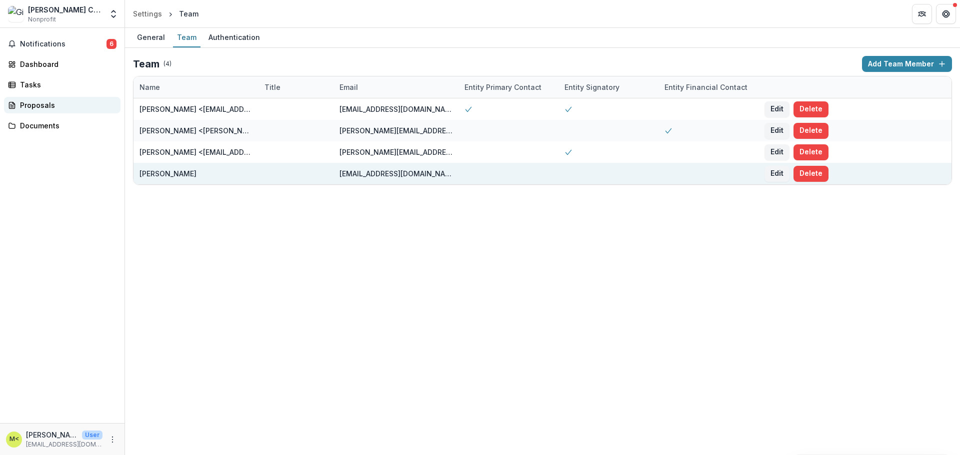
click at [28, 105] on div "Proposals" at bounding box center [66, 105] width 92 height 10
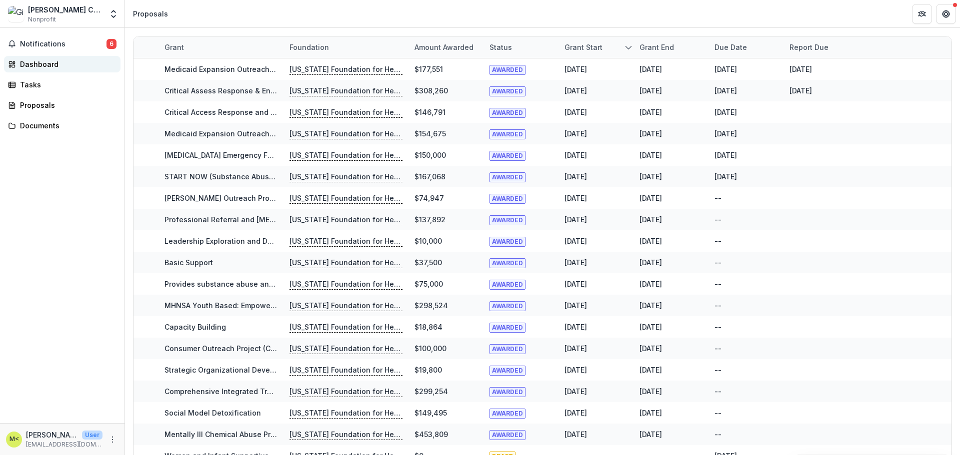
click at [41, 67] on div "Dashboard" at bounding box center [66, 64] width 92 height 10
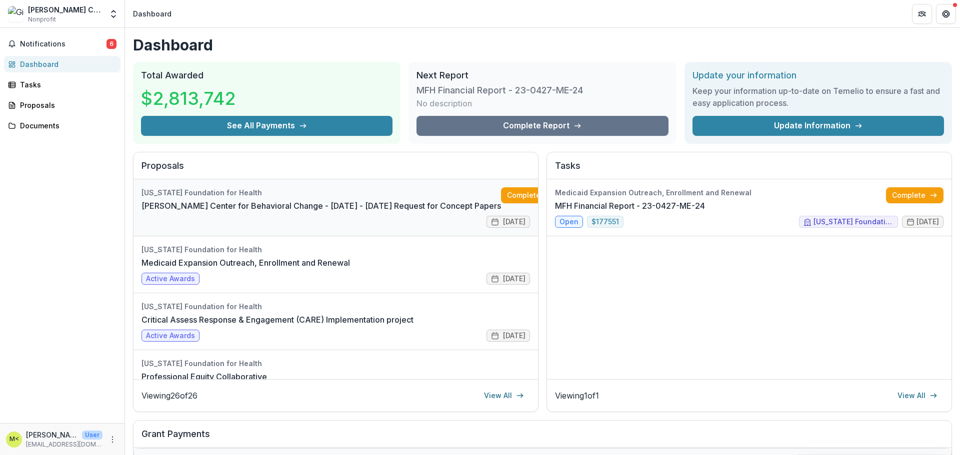
click at [317, 206] on link "[PERSON_NAME] Center for Behavioral Change - [DATE] - [DATE] Request for Concep…" at bounding box center [320, 206] width 359 height 12
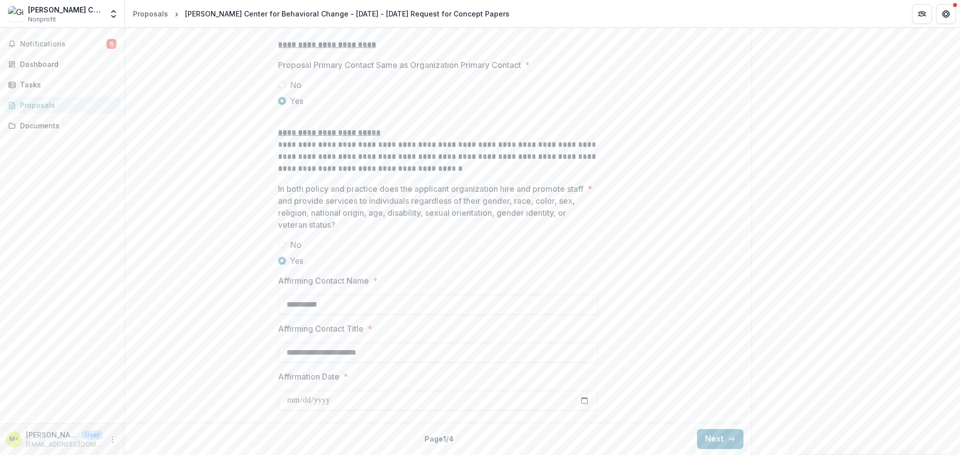
scroll to position [1278, 0]
click at [716, 435] on button "Next" at bounding box center [720, 439] width 46 height 20
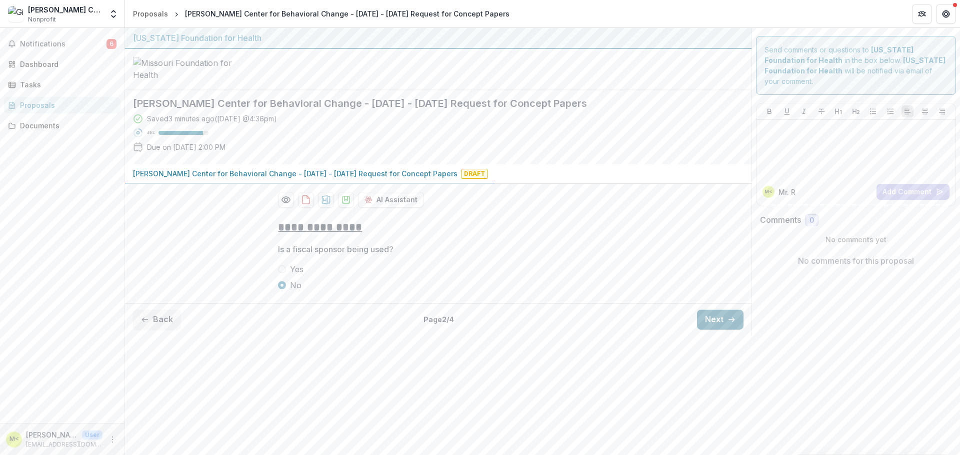
scroll to position [0, 0]
click at [709, 330] on button "Next" at bounding box center [720, 320] width 46 height 20
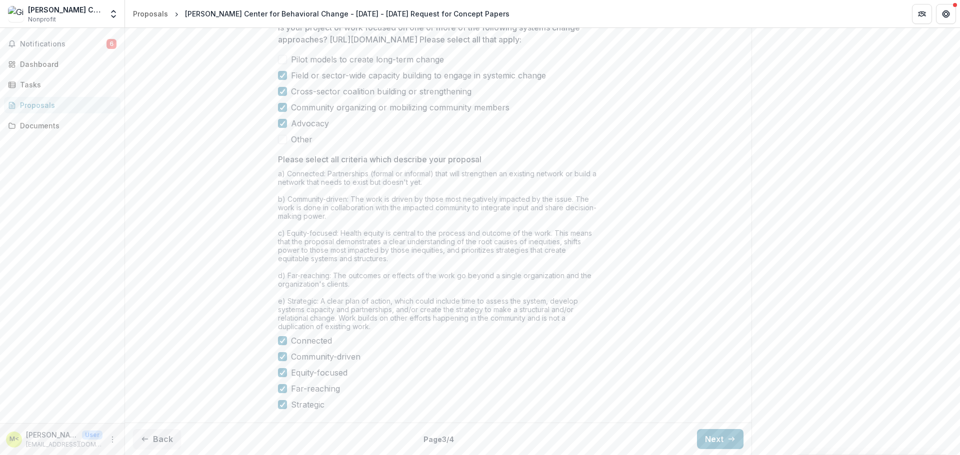
scroll to position [841, 0]
click at [716, 440] on button "Next" at bounding box center [720, 439] width 46 height 20
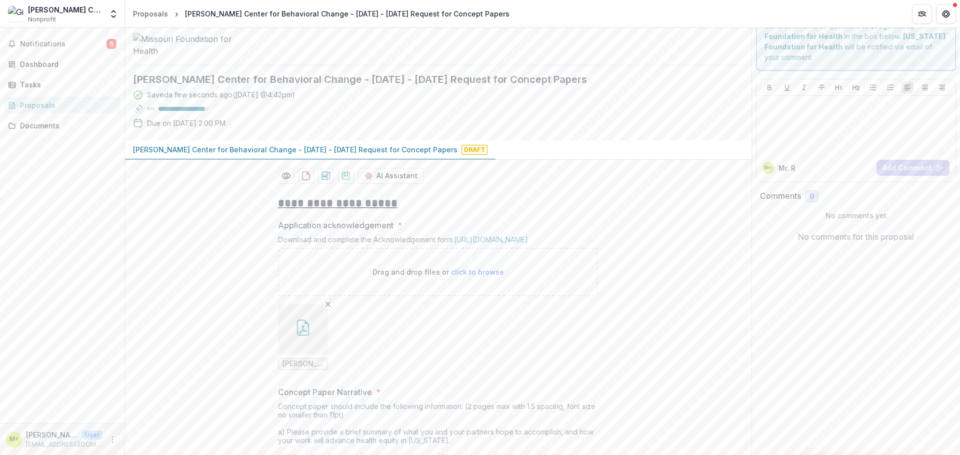
scroll to position [0, 0]
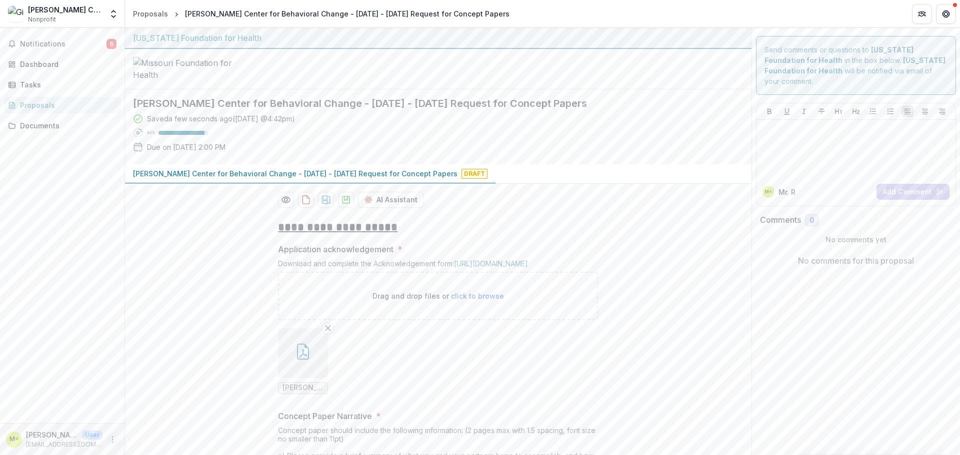
click at [110, 438] on icon "More" at bounding box center [112, 440] width 8 height 8
click at [155, 438] on button "Logout" at bounding box center [178, 435] width 107 height 16
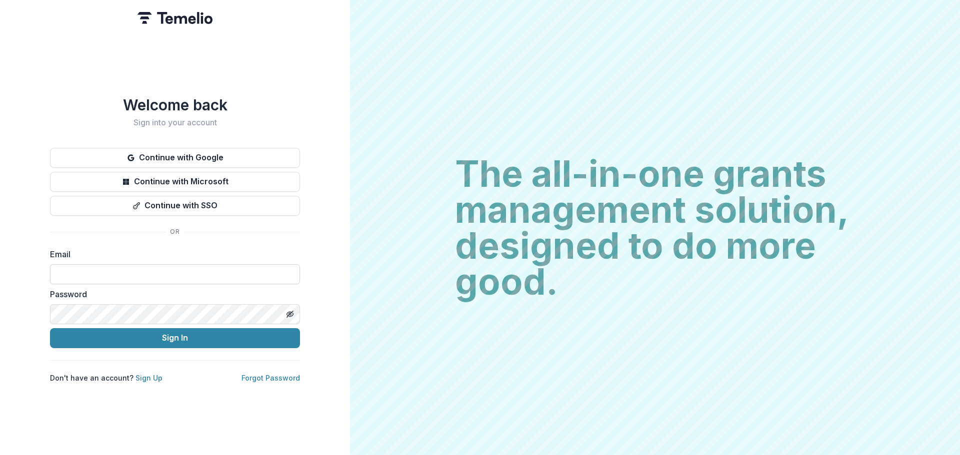
click at [172, 268] on input at bounding box center [175, 274] width 250 height 20
type input "**********"
click at [50, 328] on button "Sign In" at bounding box center [175, 338] width 250 height 20
